Goal: Transaction & Acquisition: Purchase product/service

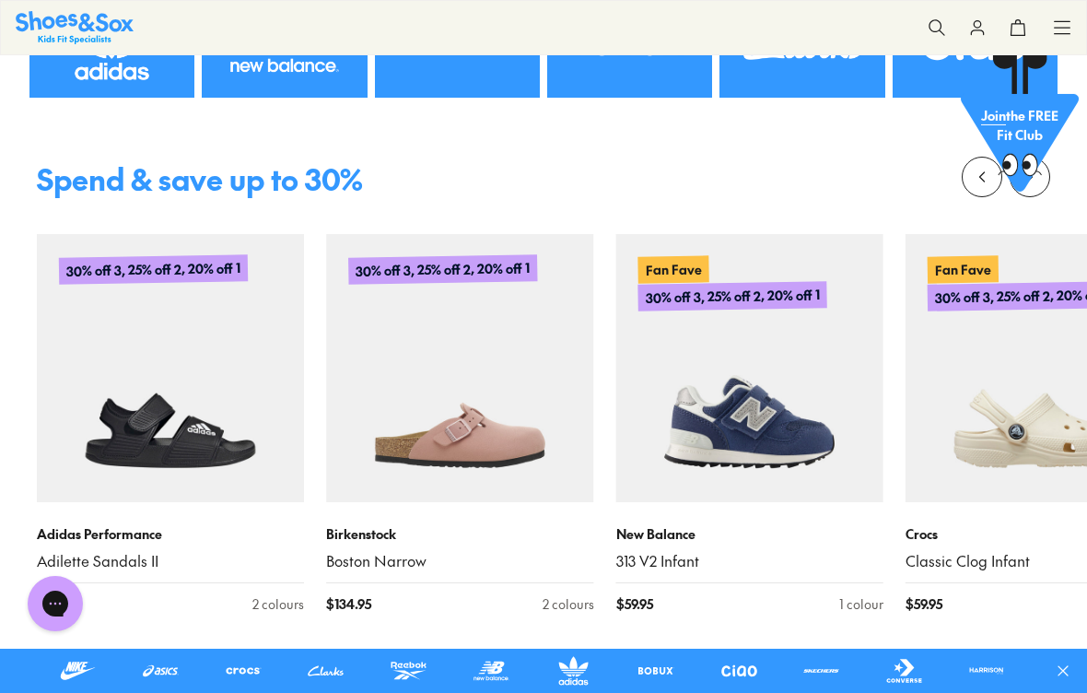
scroll to position [562, 0]
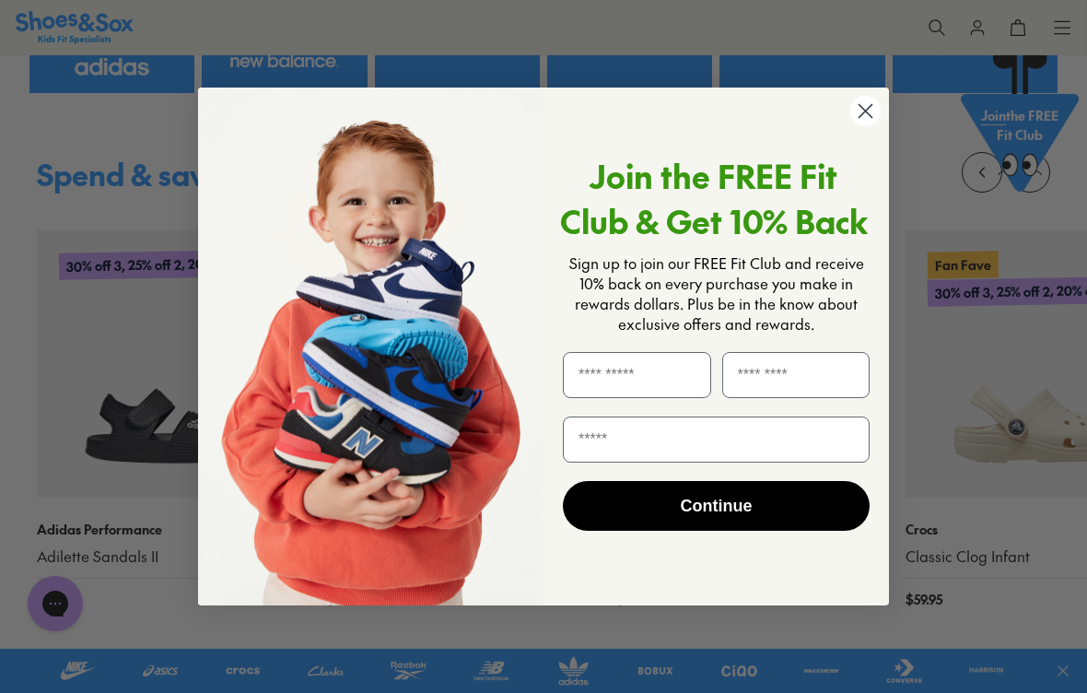
click at [862, 117] on icon "Close dialog" at bounding box center [866, 110] width 13 height 13
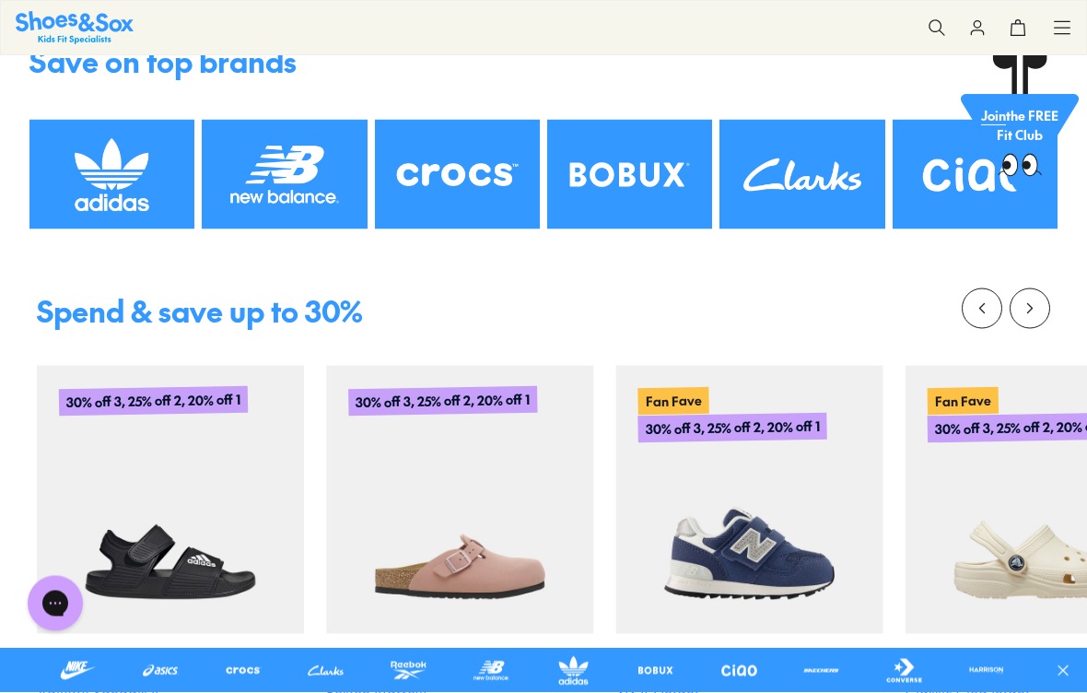
scroll to position [413, 0]
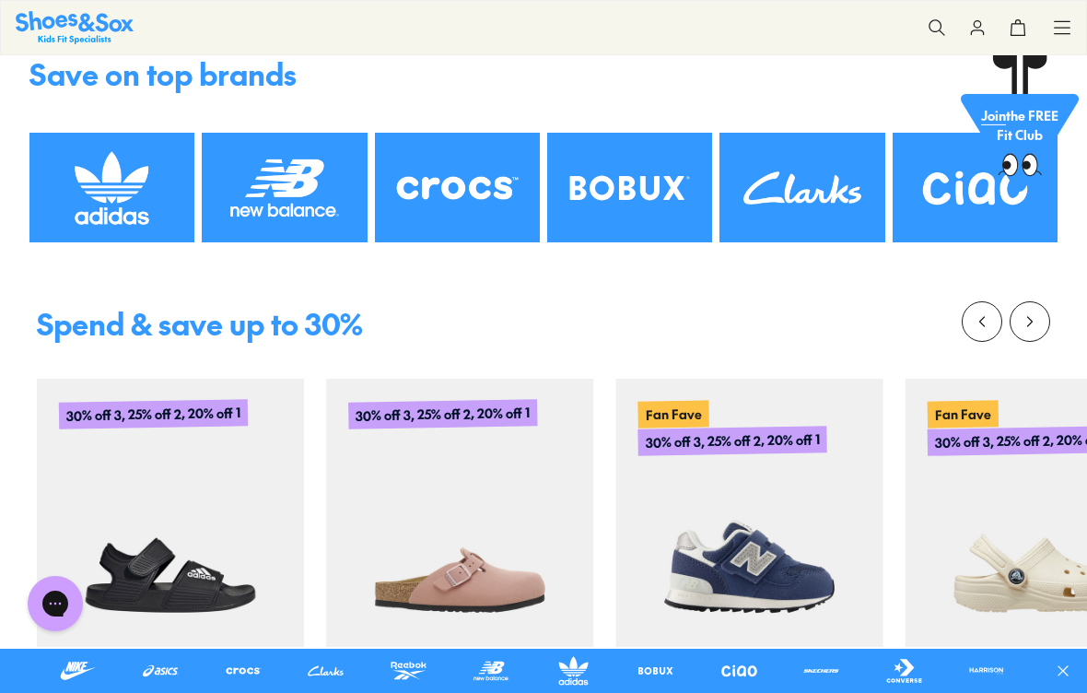
click at [1043, 315] on button at bounding box center [1030, 321] width 41 height 41
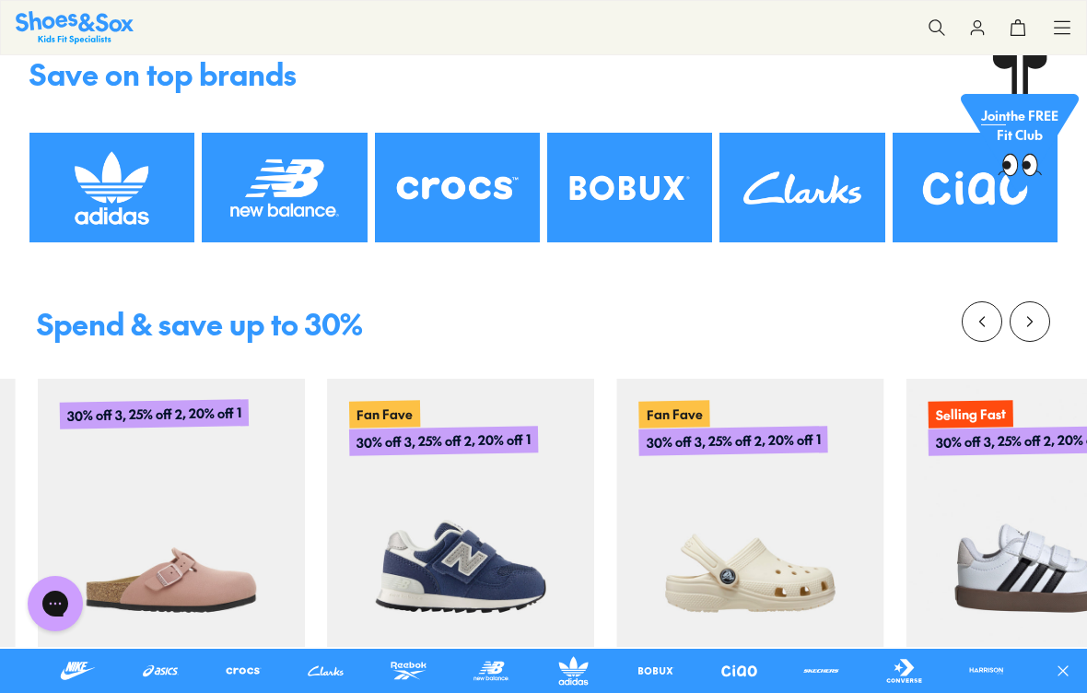
click at [971, 321] on button at bounding box center [982, 321] width 41 height 41
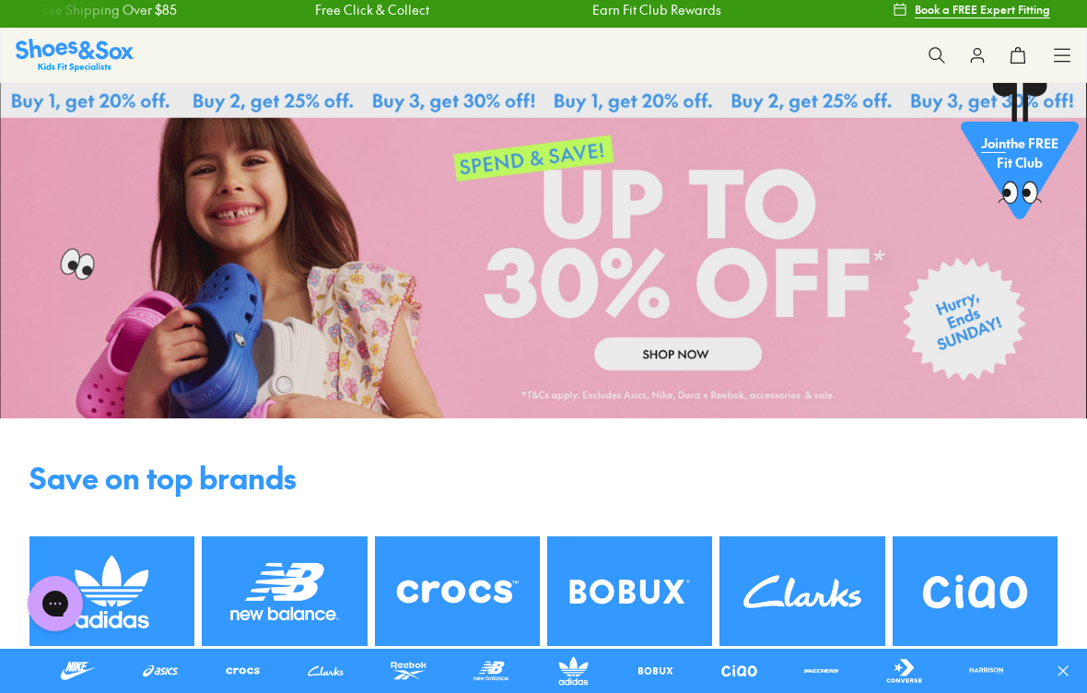
scroll to position [0, 0]
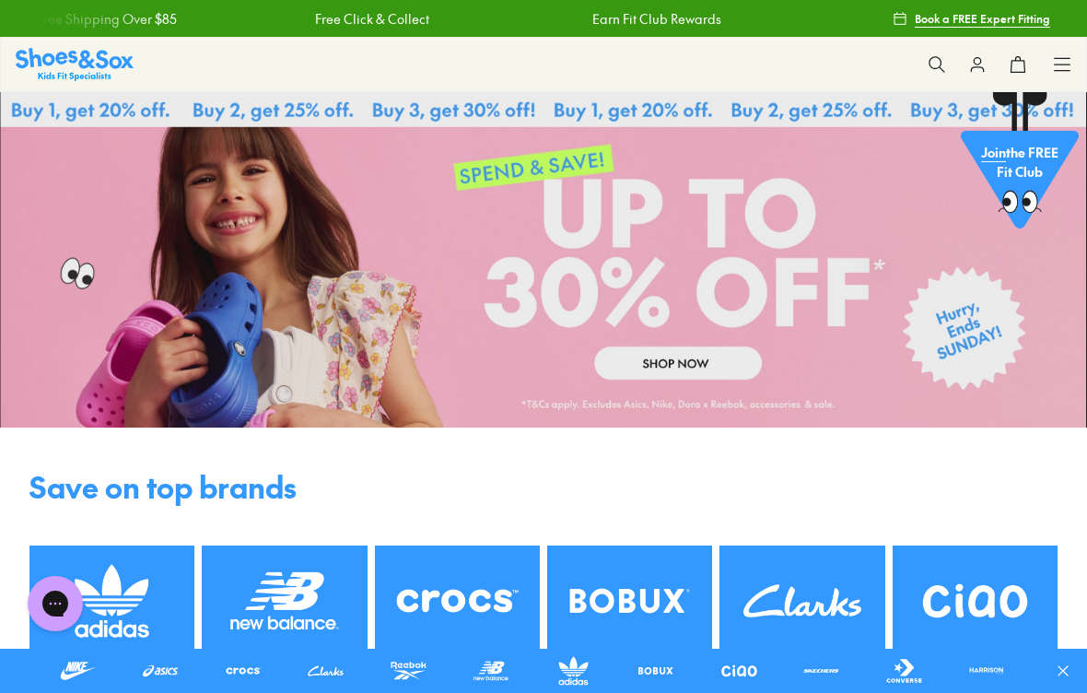
click at [731, 360] on link at bounding box center [543, 259] width 1087 height 335
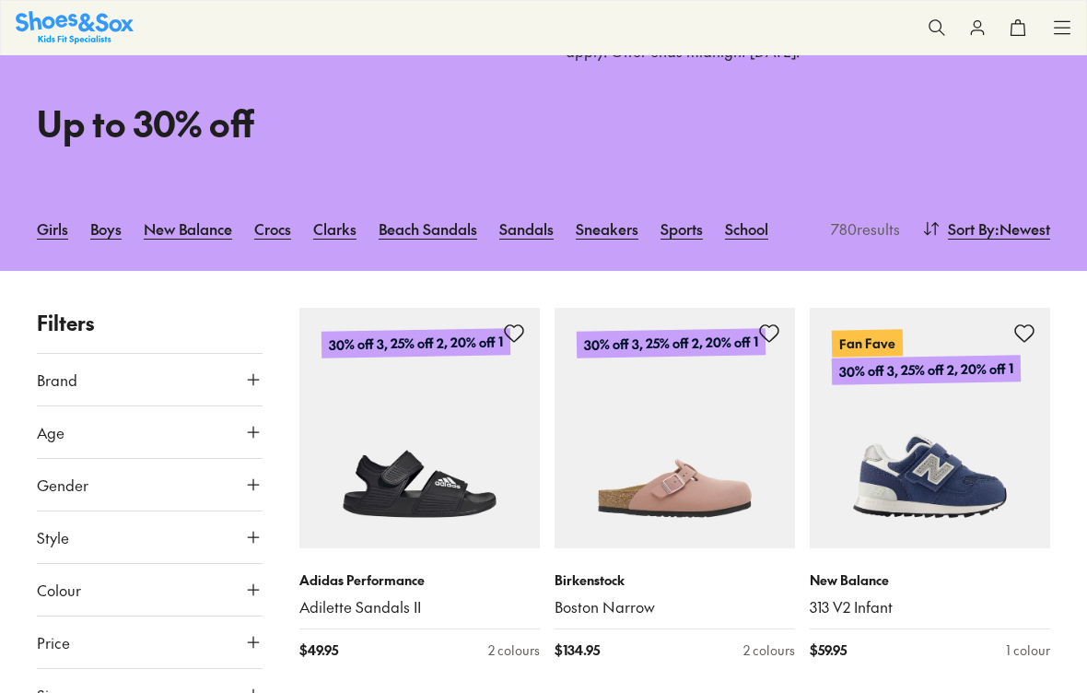
scroll to position [183, 0]
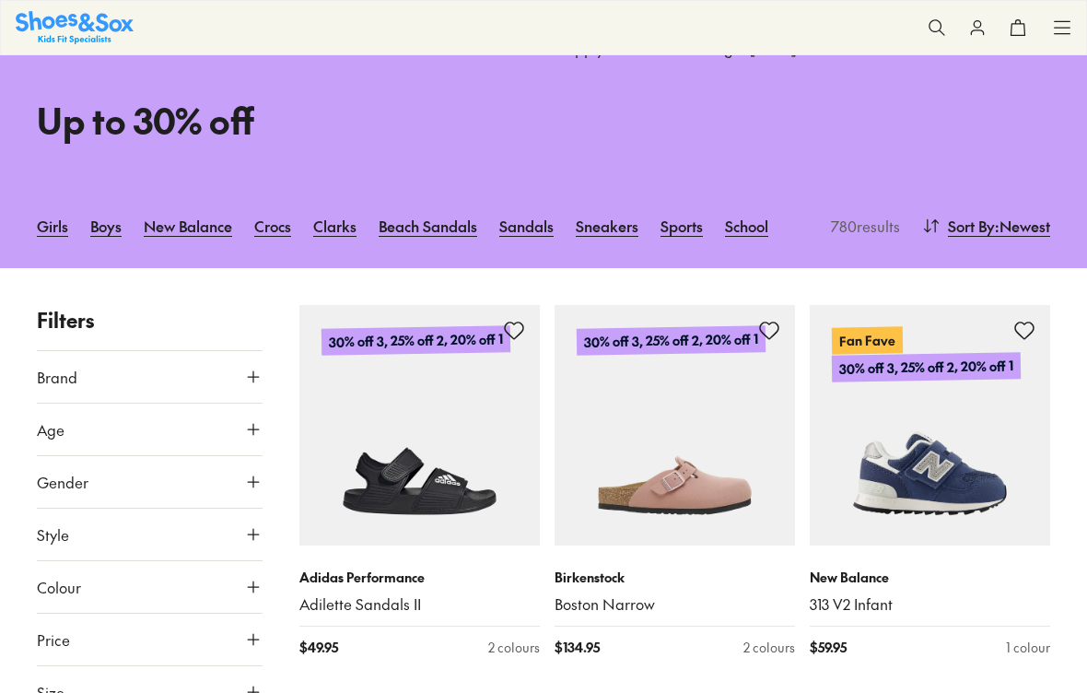
click at [237, 374] on button "Brand" at bounding box center [150, 377] width 226 height 52
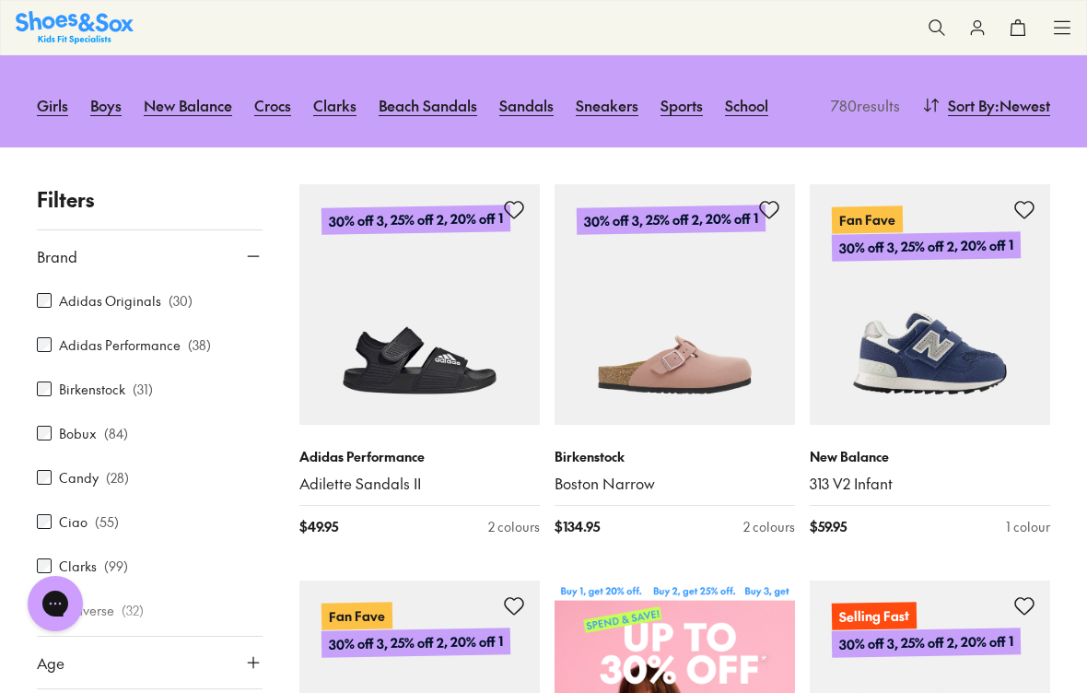
scroll to position [174, 0]
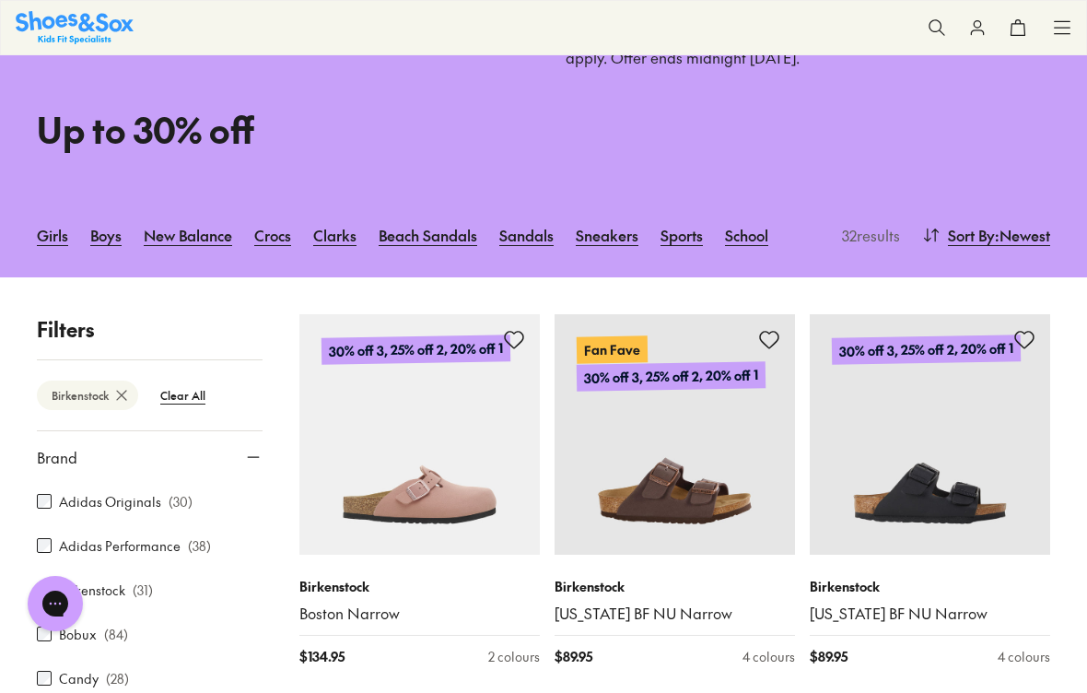
click at [253, 457] on use at bounding box center [253, 457] width 11 height 0
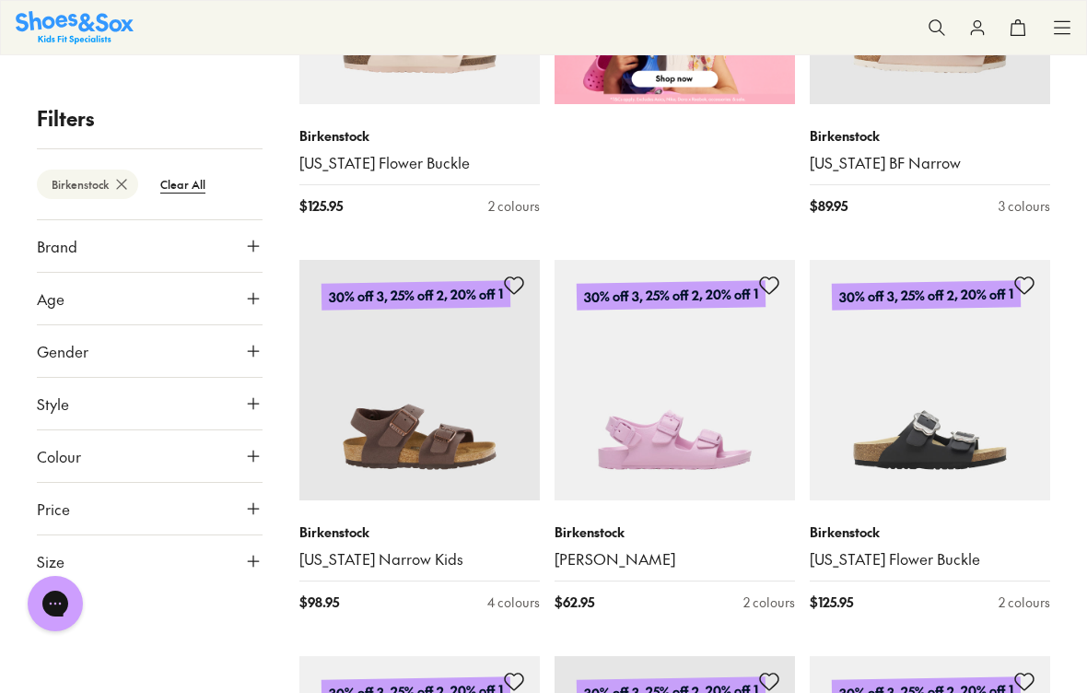
scroll to position [1022, 0]
